Goal: Entertainment & Leisure: Consume media (video, audio)

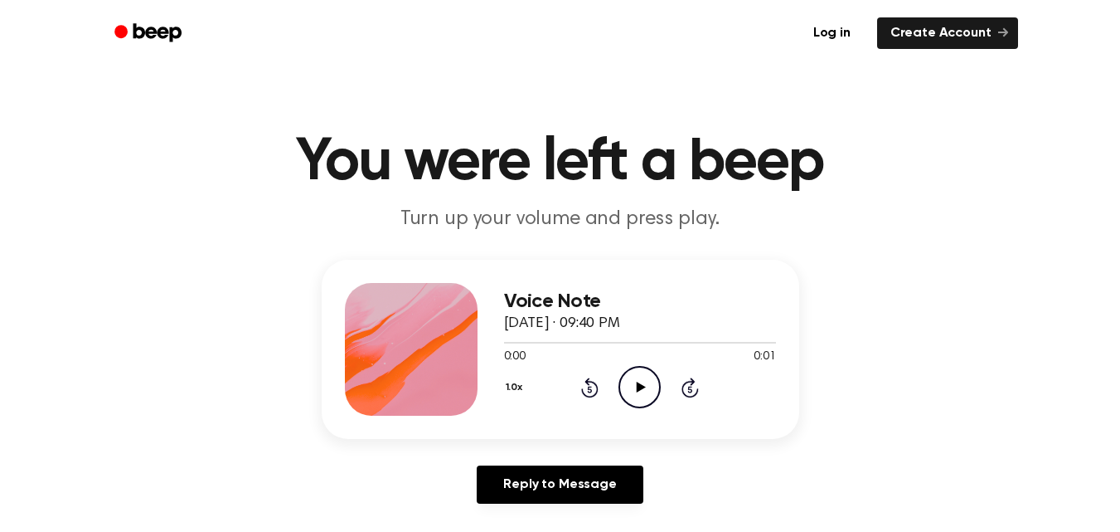
click at [643, 395] on icon "Play Audio" at bounding box center [640, 387] width 42 height 42
click at [646, 383] on icon "Play Audio" at bounding box center [640, 387] width 42 height 42
click at [631, 388] on icon "Play Audio" at bounding box center [640, 387] width 42 height 42
click at [631, 400] on icon "Play Audio" at bounding box center [640, 387] width 42 height 42
